Goal: Browse casually

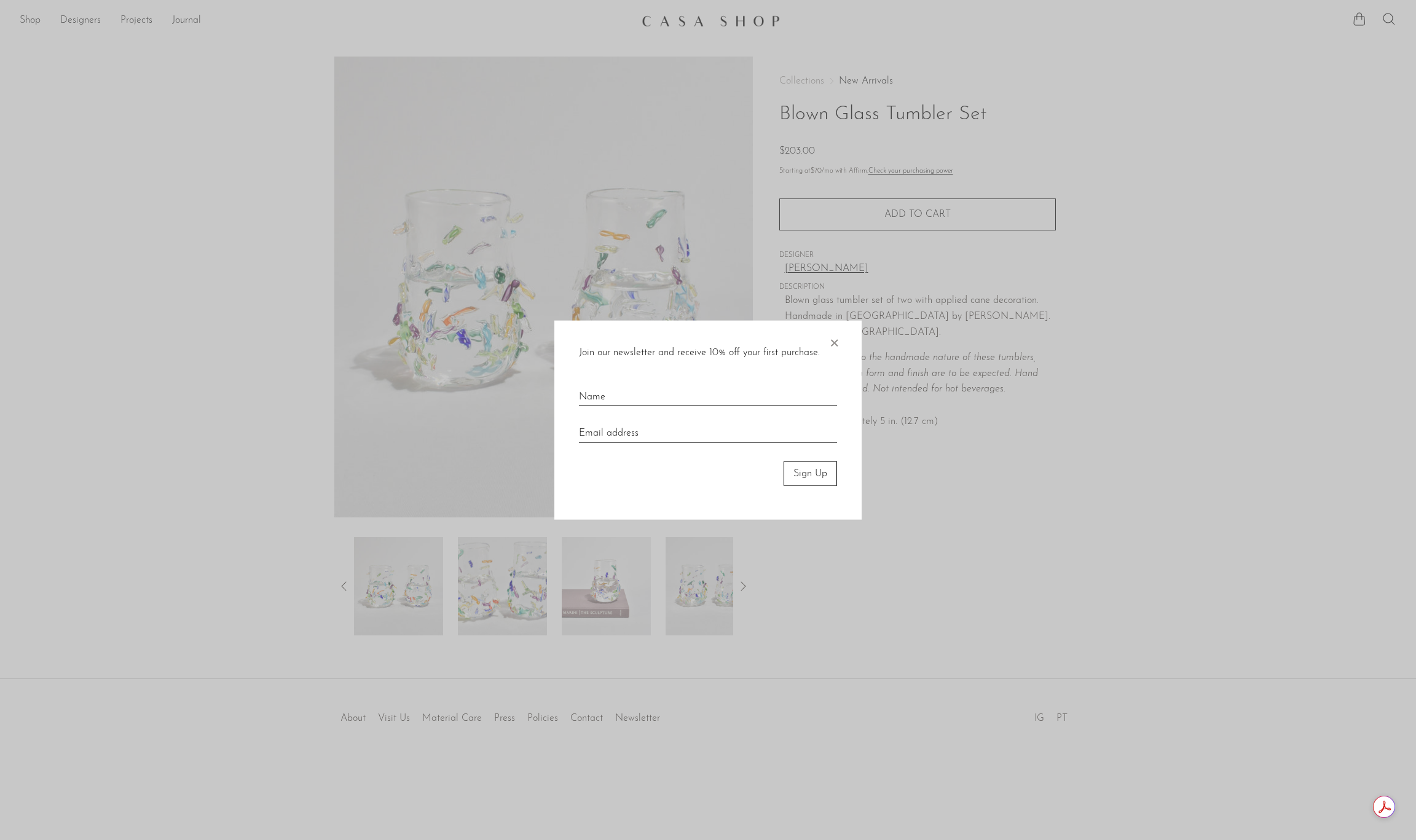
click at [841, 342] on div "Join our newsletter and receive 10% off your first purchase. × Sign Up" at bounding box center [708, 419] width 308 height 199
click at [837, 343] on span "×" at bounding box center [834, 339] width 12 height 40
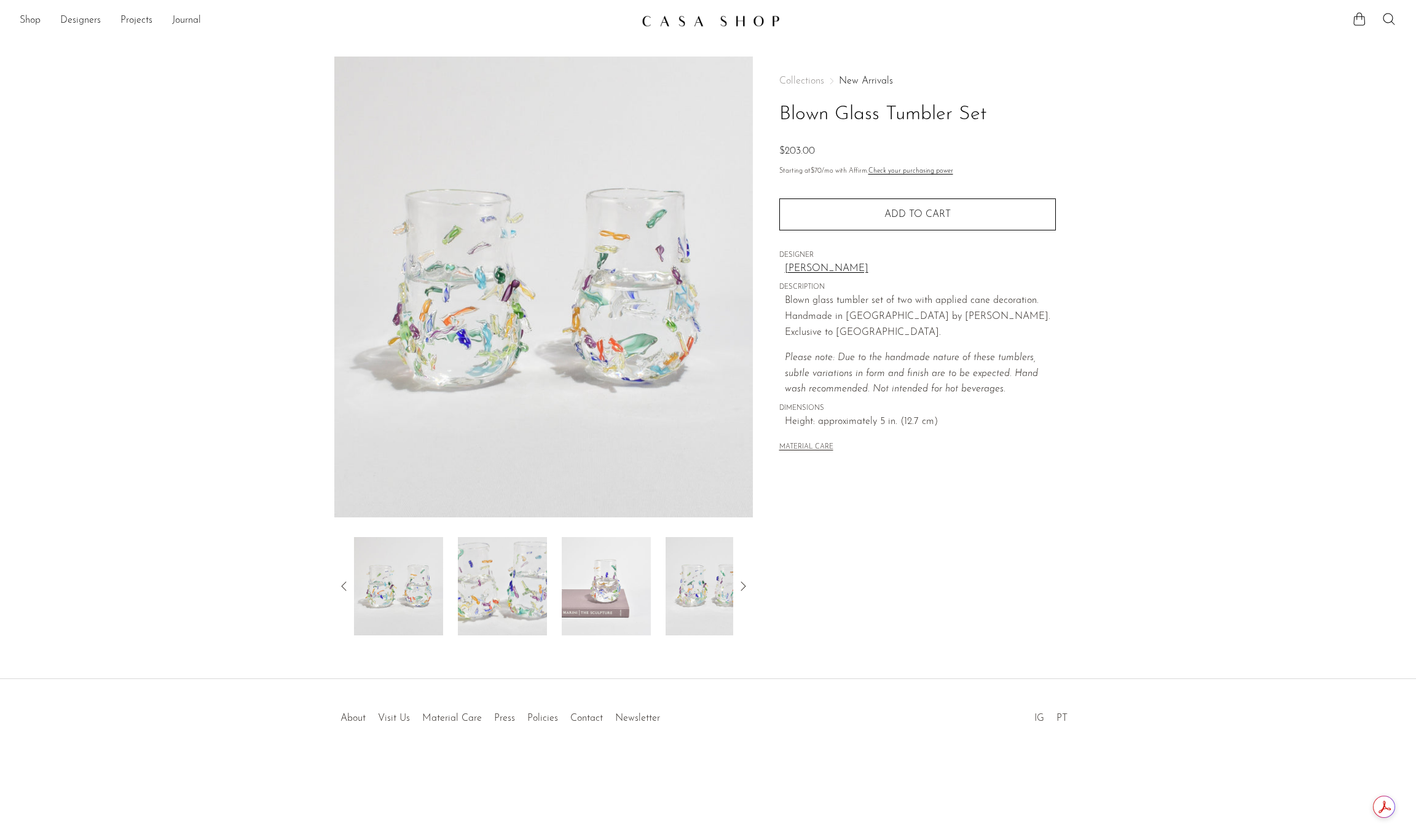
click at [837, 352] on em "Please note: Due to the handmade nature of these tumblers, subtle variations in…" at bounding box center [913, 373] width 257 height 41
click at [862, 82] on link "New Arrivals" at bounding box center [867, 81] width 54 height 10
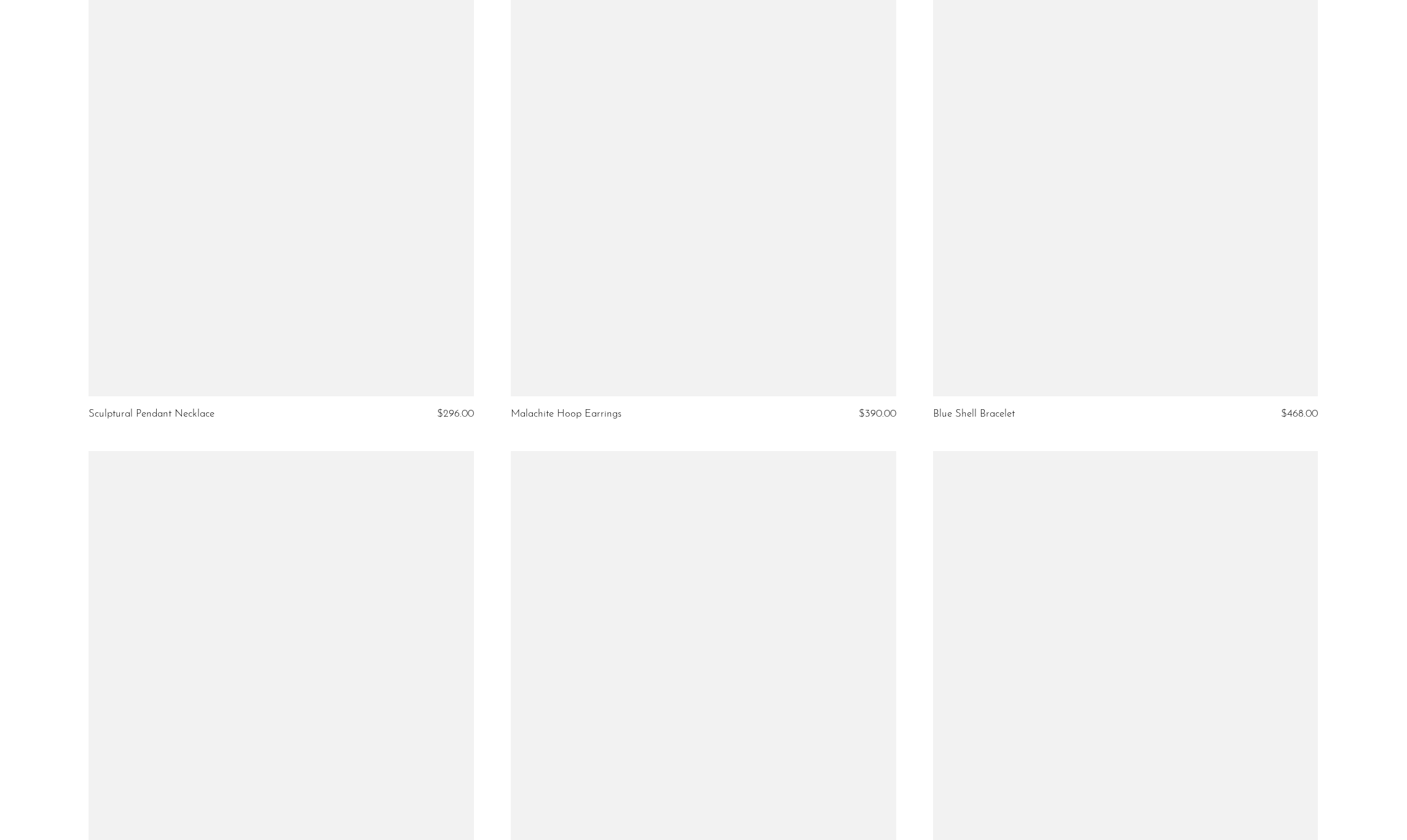
scroll to position [6190, 0]
